Goal: Task Accomplishment & Management: Complete application form

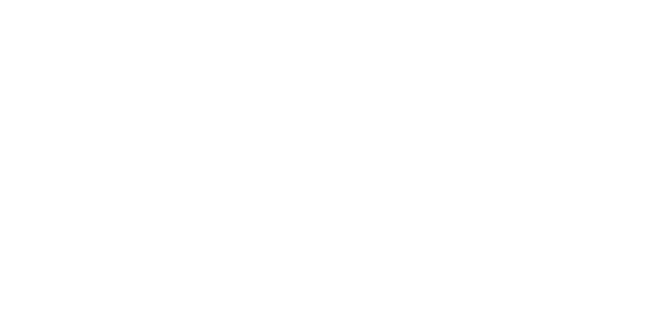
drag, startPoint x: 0, startPoint y: 0, endPoint x: 118, endPoint y: 120, distance: 168.0
click at [118, 120] on body at bounding box center [329, 155] width 658 height 311
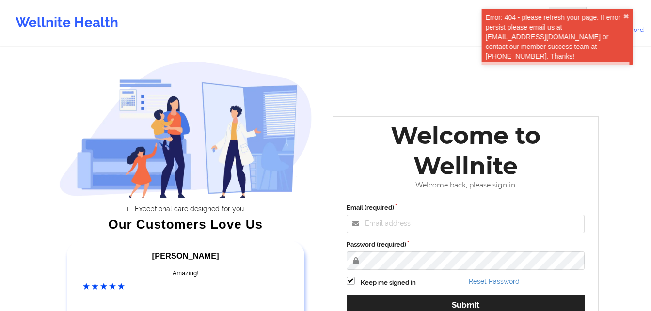
click at [407, 236] on div "Email (required) Password (required) Keep me signed in Reset Password Submit" at bounding box center [466, 262] width 252 height 133
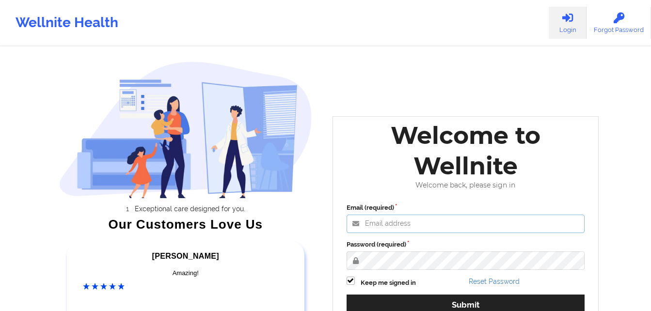
click at [396, 226] on input "Email (required)" at bounding box center [466, 224] width 239 height 18
type input "[EMAIL_ADDRESS][DOMAIN_NAME]"
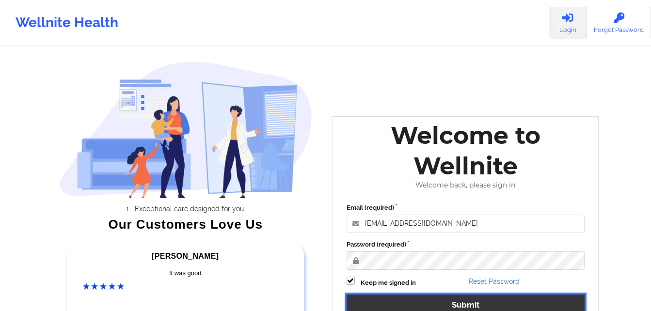
click at [503, 299] on button "Submit" at bounding box center [466, 305] width 239 height 21
click at [505, 302] on button "Submit" at bounding box center [466, 305] width 239 height 21
